Goal: Task Accomplishment & Management: Manage account settings

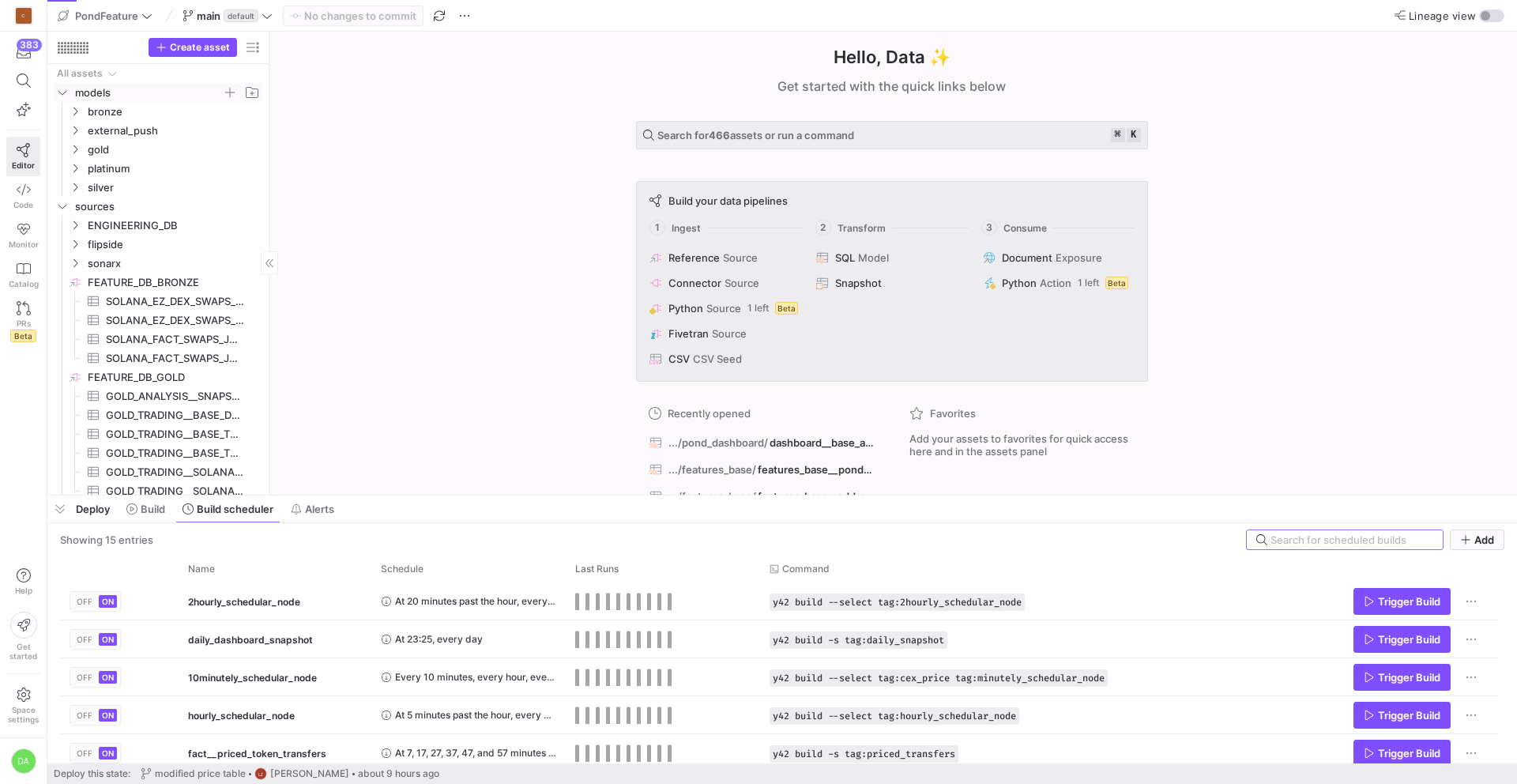
drag, startPoint x: 58, startPoint y: 90, endPoint x: 63, endPoint y: 99, distance: 10.3
click at [58, 90] on icon "Press SPACE to select this row." at bounding box center [62, 92] width 11 height 10
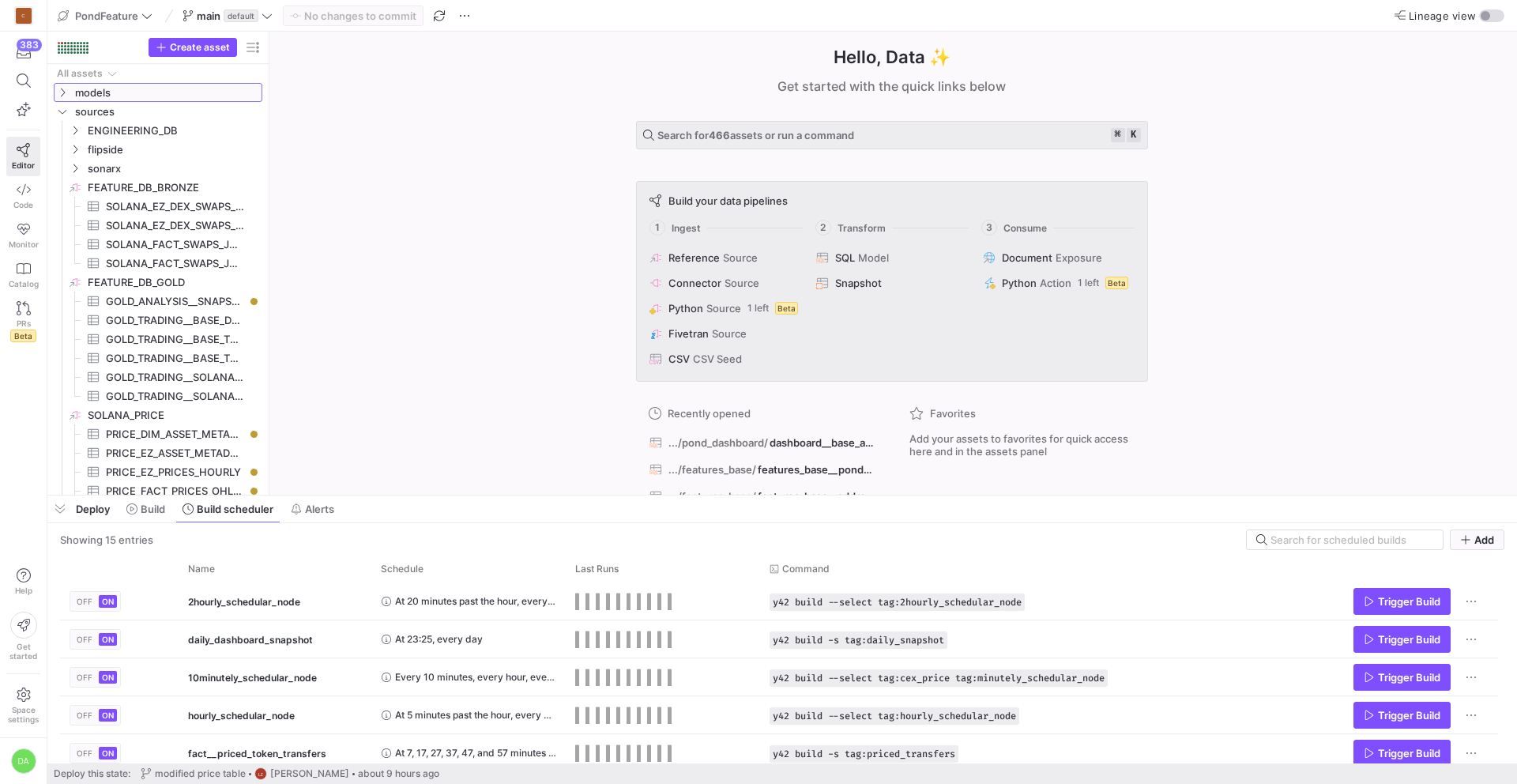
click at [62, 92] on icon at bounding box center [62, 92] width 11 height 10
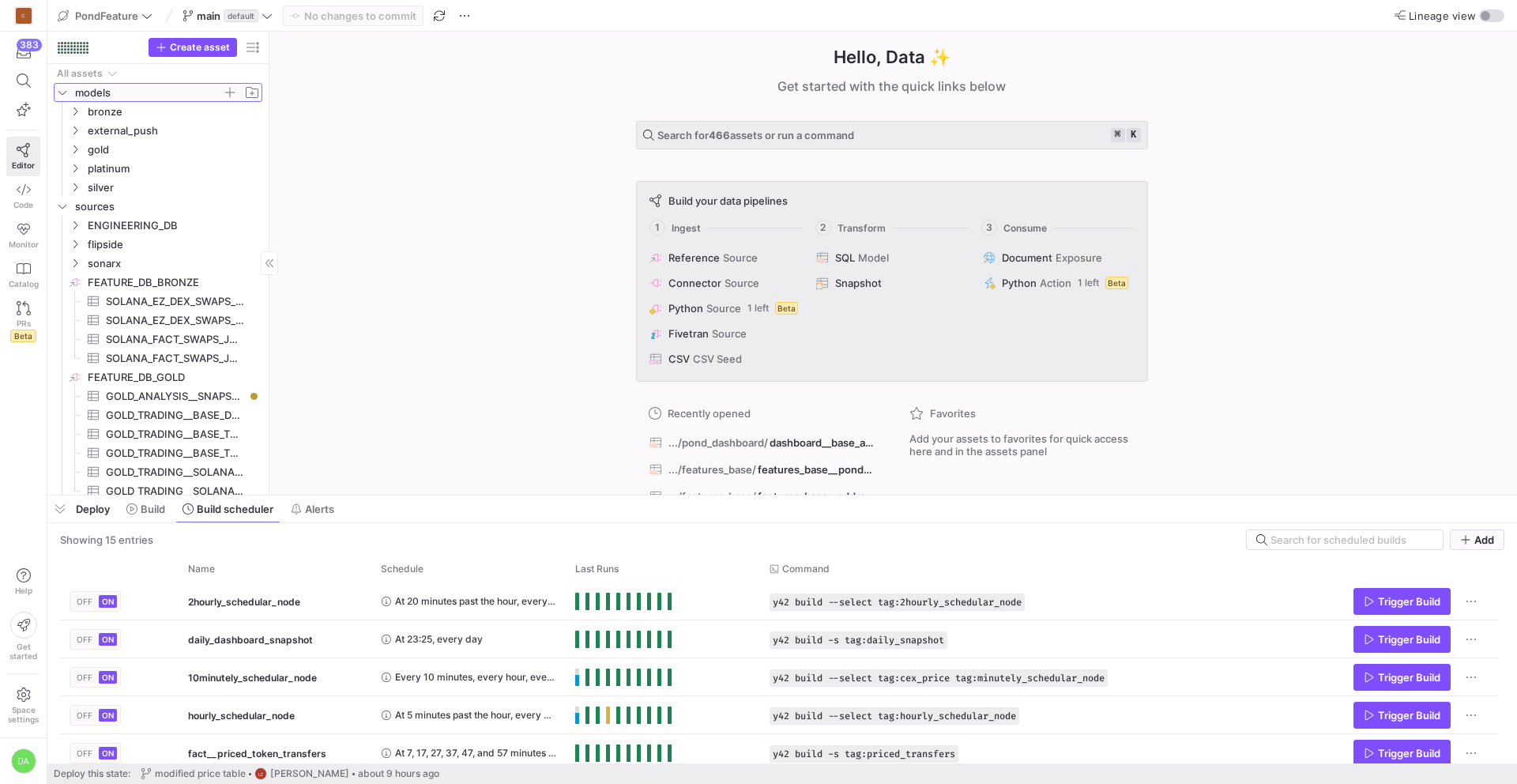
click at [64, 91] on icon at bounding box center [62, 92] width 11 height 10
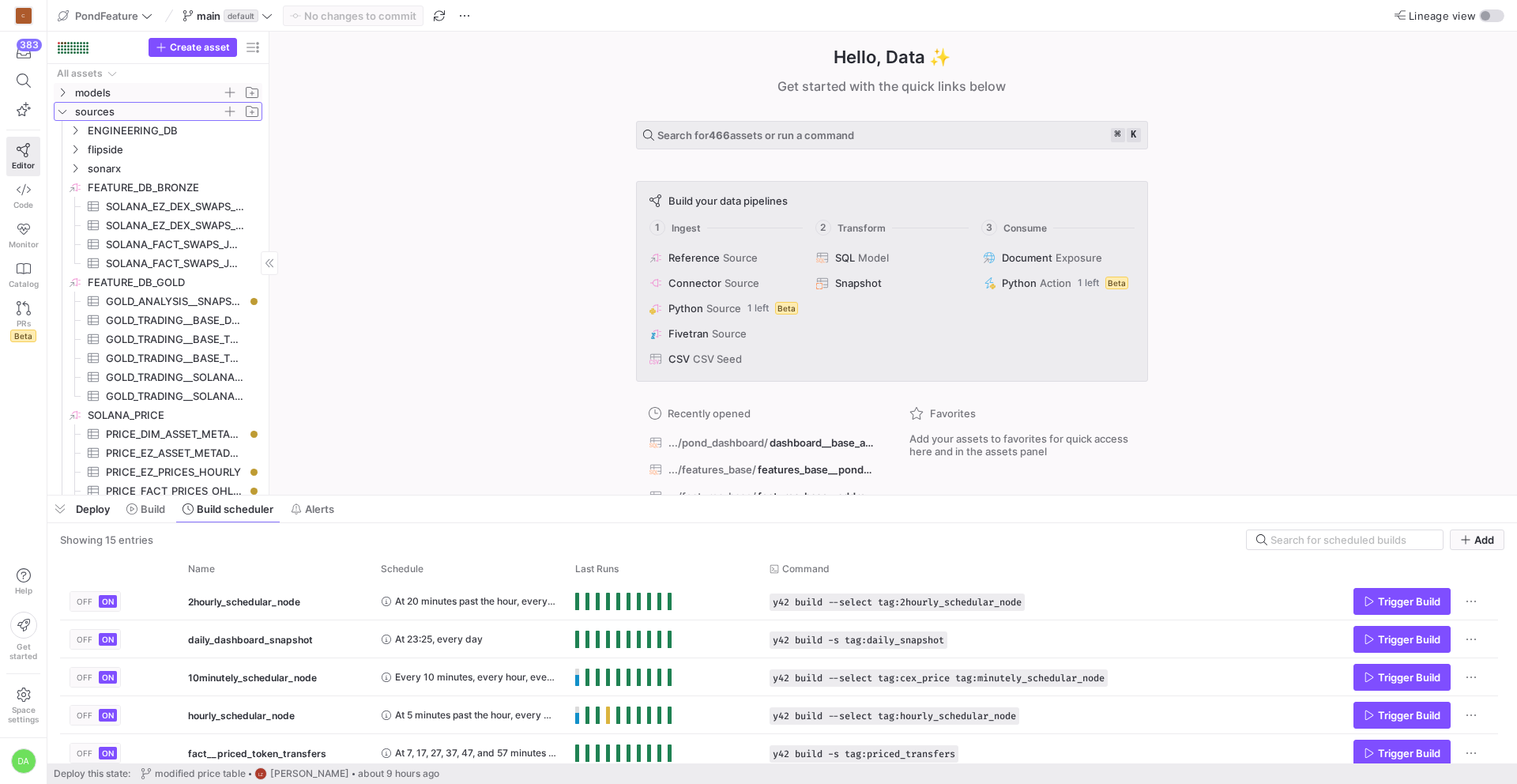
click at [63, 109] on icon "Press SPACE to select this row." at bounding box center [62, 111] width 11 height 10
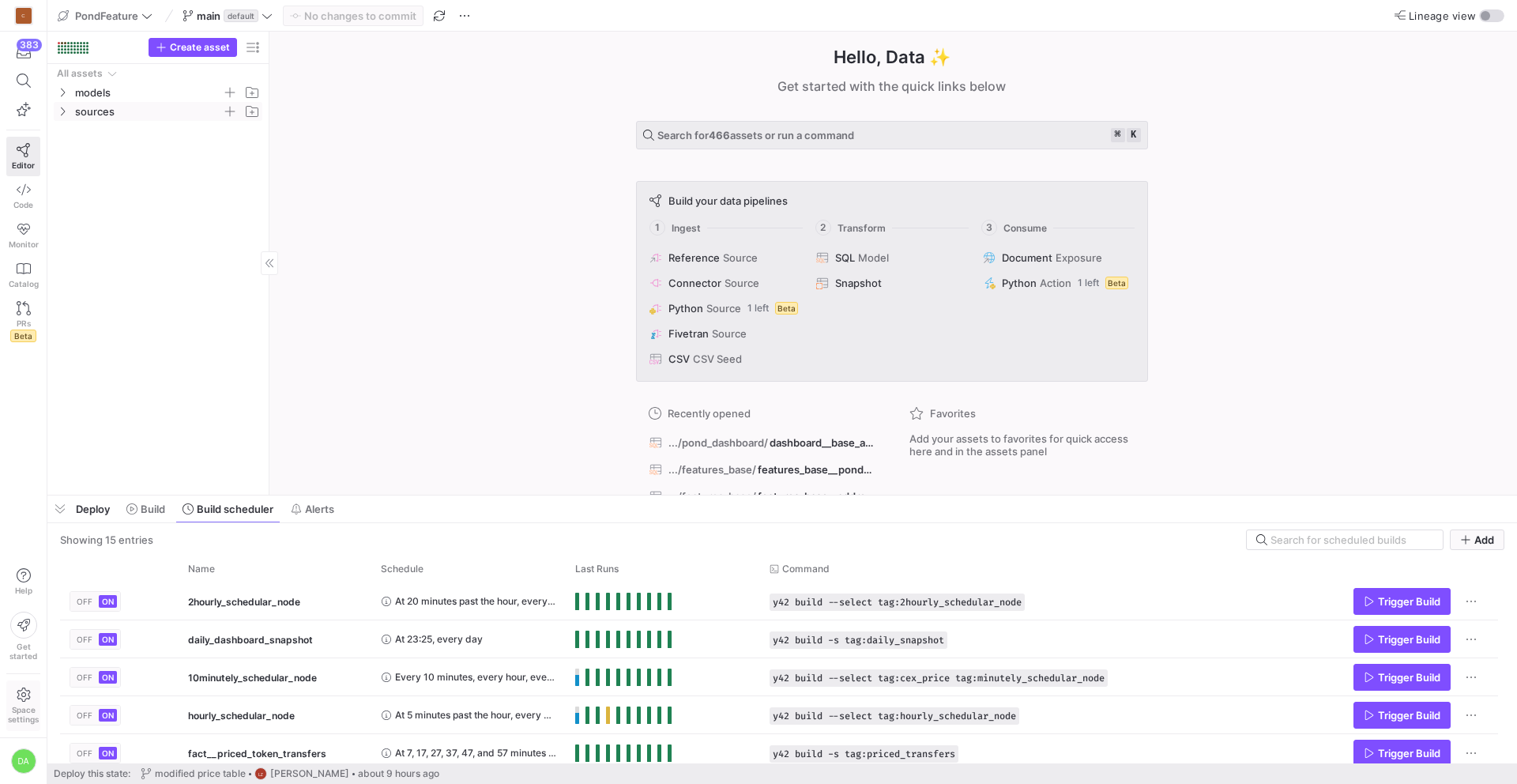
click at [26, 709] on span "Space settings" at bounding box center [23, 714] width 31 height 19
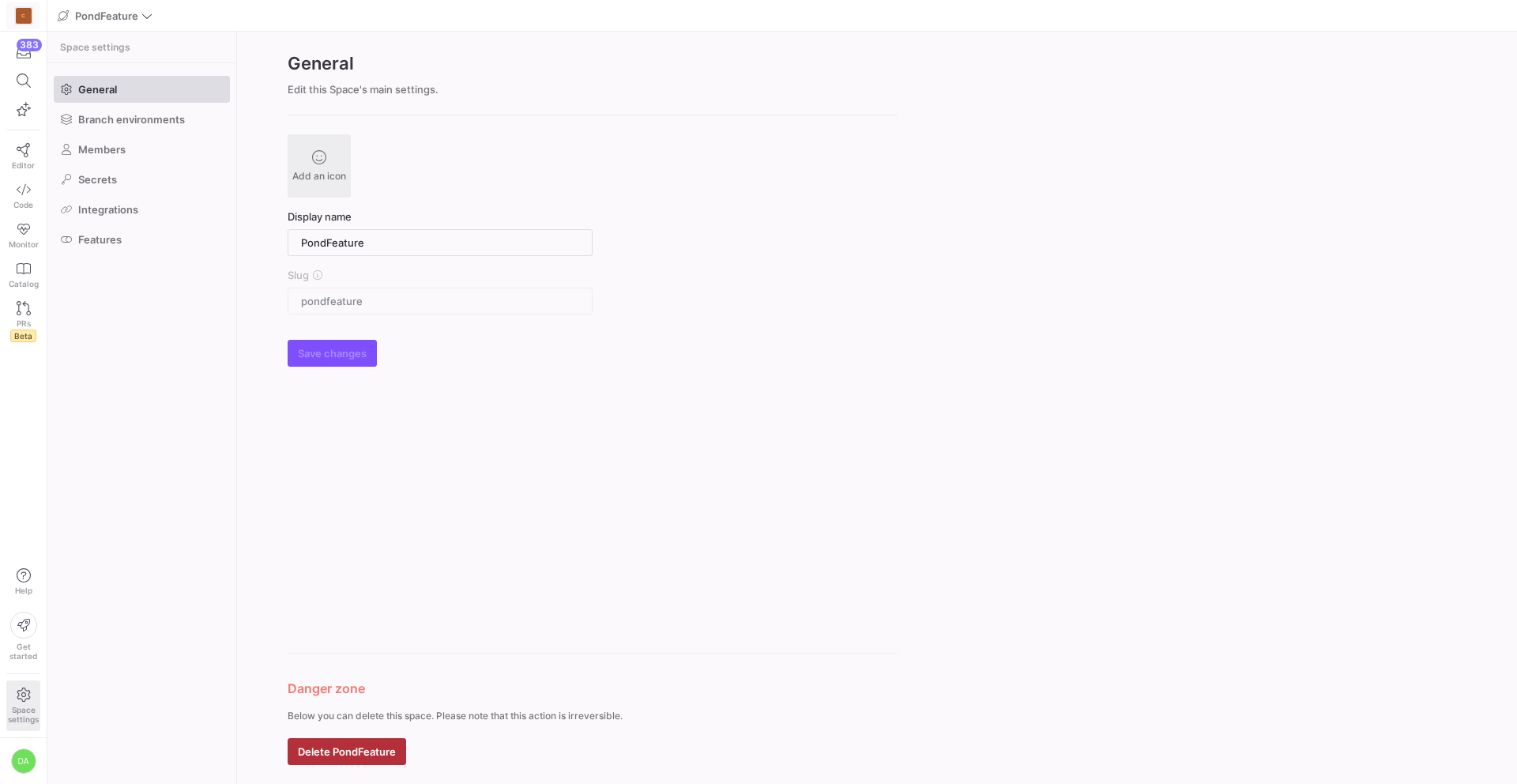
click at [28, 16] on div "C" at bounding box center [24, 16] width 16 height 16
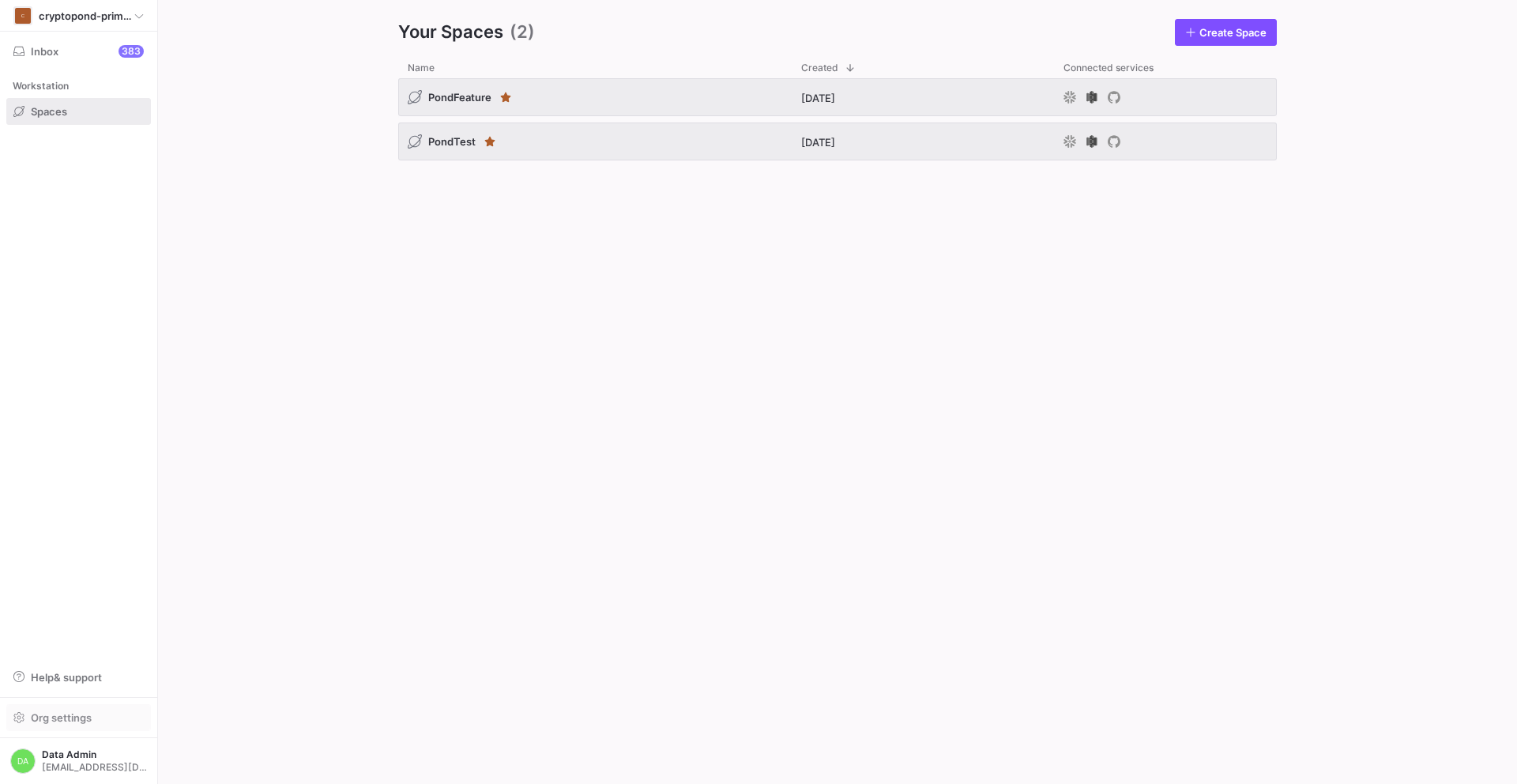
click at [41, 718] on span "Org settings" at bounding box center [61, 717] width 61 height 12
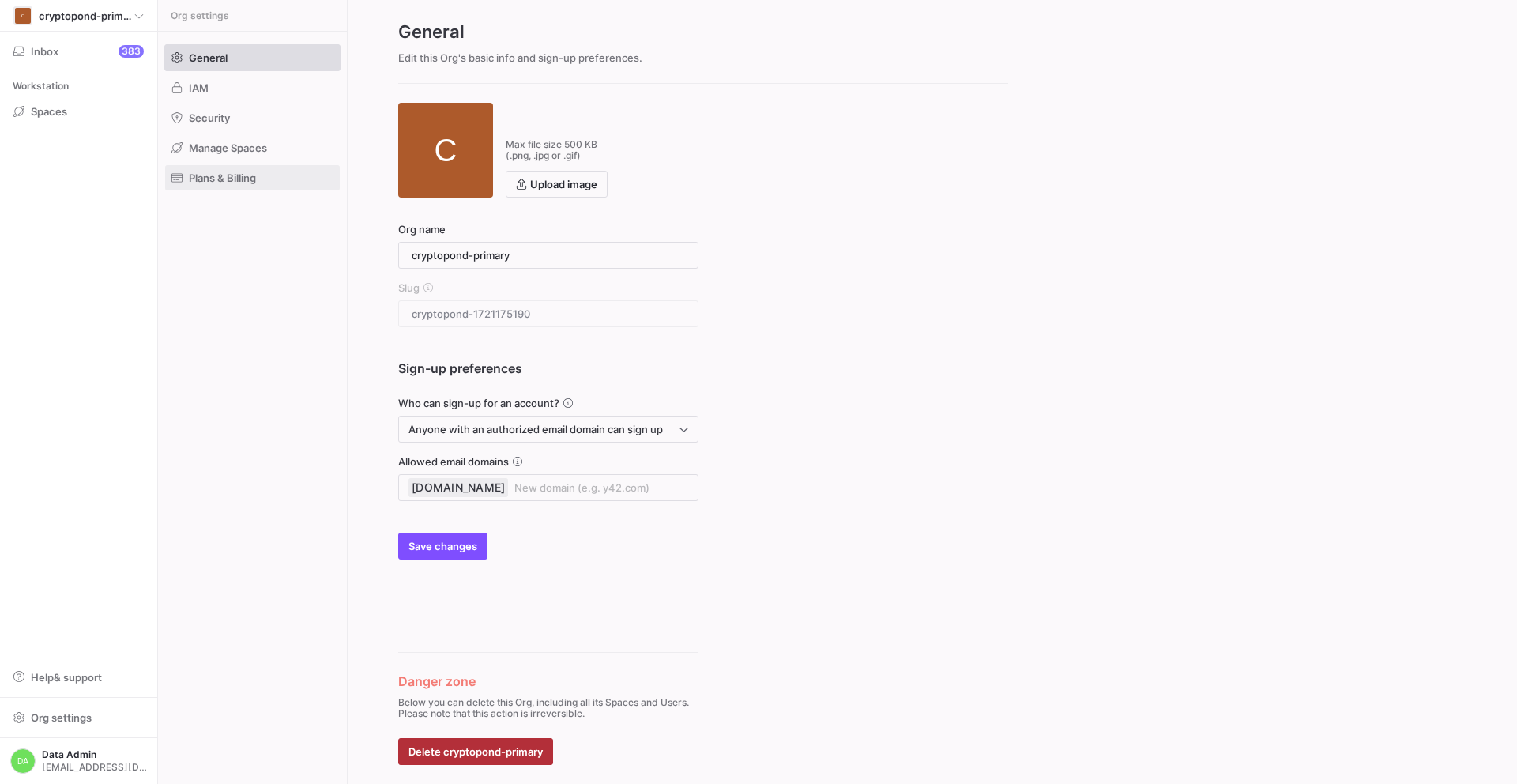
click at [249, 182] on span "Plans & Billing" at bounding box center [223, 178] width 67 height 12
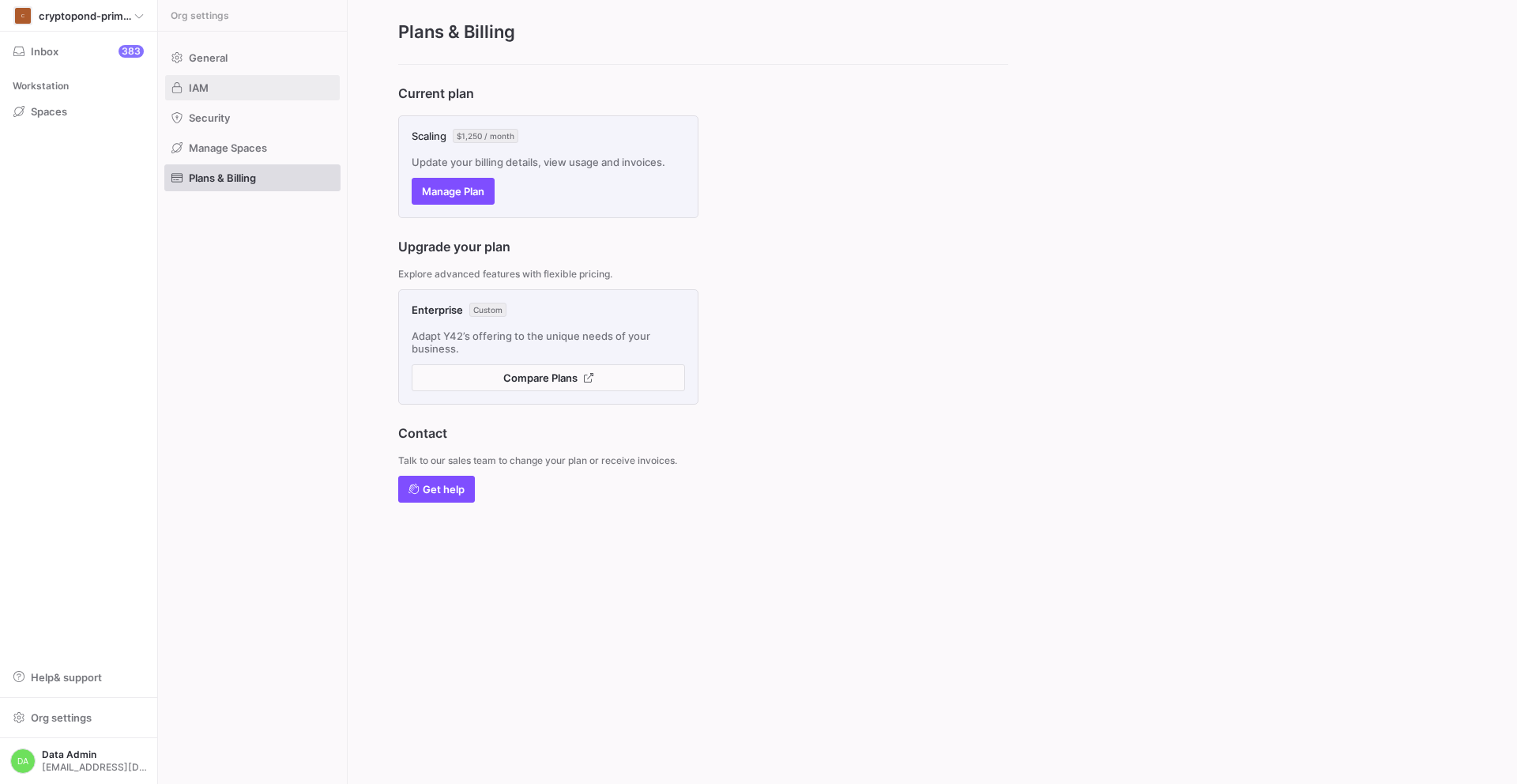
click at [202, 92] on span "IAM" at bounding box center [199, 87] width 19 height 12
